Goal: Transaction & Acquisition: Purchase product/service

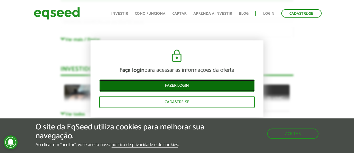
scroll to position [1406, 0]
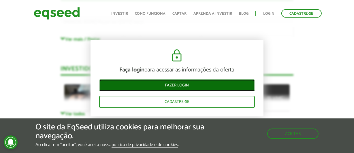
click at [180, 79] on link "Fazer login" at bounding box center [177, 85] width 156 height 12
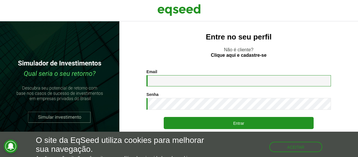
click at [208, 85] on input "Email *" at bounding box center [239, 80] width 185 height 11
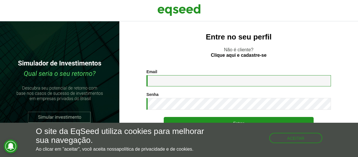
type input "**********"
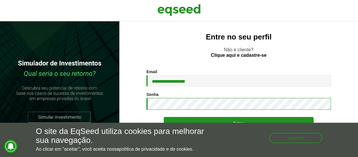
click at [164, 117] on button "Entrar" at bounding box center [239, 123] width 150 height 12
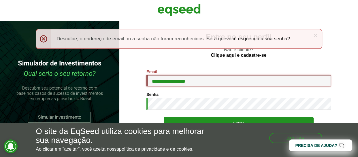
click at [309, 78] on input "**********" at bounding box center [239, 80] width 185 height 11
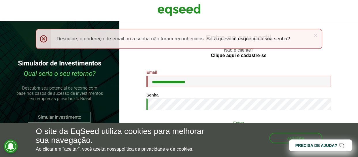
click at [237, 120] on button "Entrar" at bounding box center [239, 122] width 150 height 11
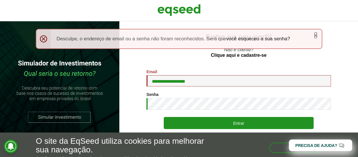
click at [316, 33] on link "×" at bounding box center [315, 35] width 3 height 6
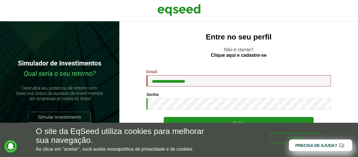
scroll to position [1, 0]
click at [138, 142] on h5 "O site da EqSeed utiliza cookies para melhorar sua navegação." at bounding box center [122, 136] width 172 height 18
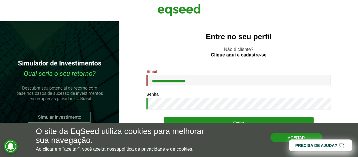
click at [280, 137] on button "Aceitar" at bounding box center [297, 137] width 52 height 9
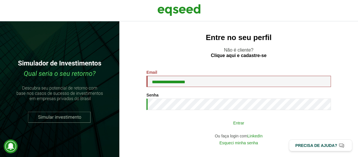
scroll to position [0, 0]
click at [241, 125] on button "Entrar" at bounding box center [239, 122] width 150 height 11
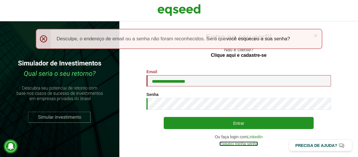
click at [242, 144] on link "Esqueci minha senha" at bounding box center [239, 144] width 39 height 4
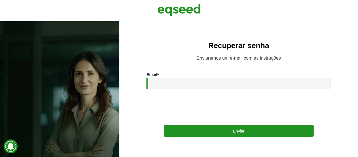
click at [188, 87] on input "Email *" at bounding box center [239, 83] width 185 height 11
type input "**********"
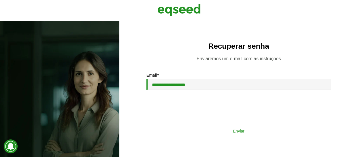
click at [219, 130] on button "Enviar" at bounding box center [239, 131] width 150 height 11
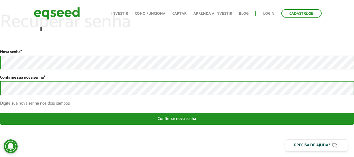
scroll to position [22, 0]
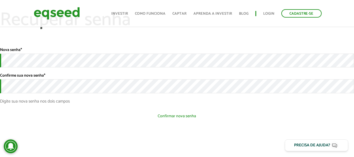
click at [188, 117] on button "Confirmar nova senha" at bounding box center [177, 116] width 354 height 11
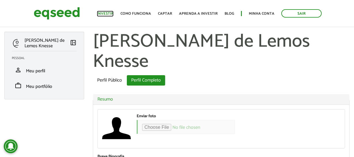
click at [107, 12] on link "Investir" at bounding box center [105, 14] width 17 height 4
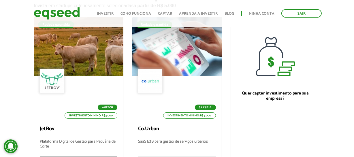
scroll to position [52, 0]
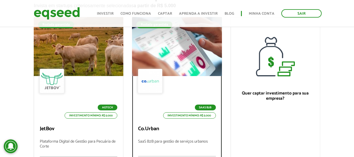
click at [180, 59] on div at bounding box center [177, 46] width 108 height 71
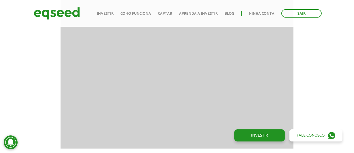
scroll to position [605, 0]
